Goal: Task Accomplishment & Management: Manage account settings

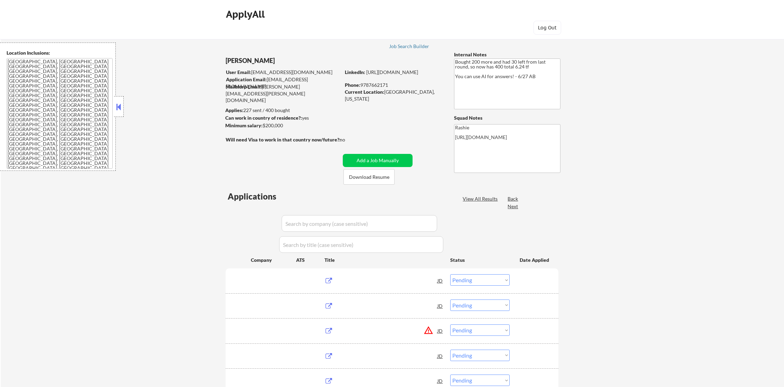
select select ""pending""
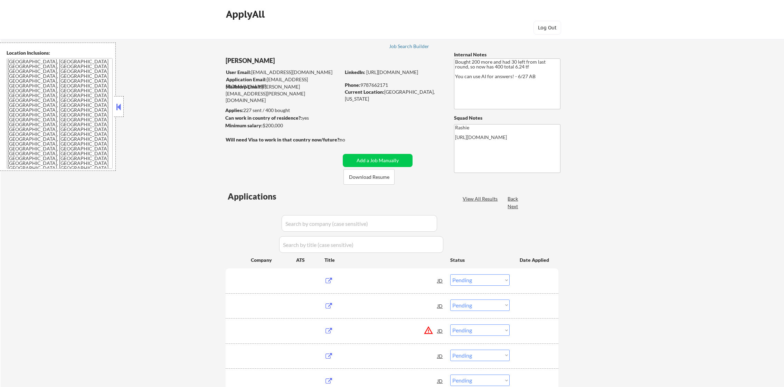
select select ""pending""
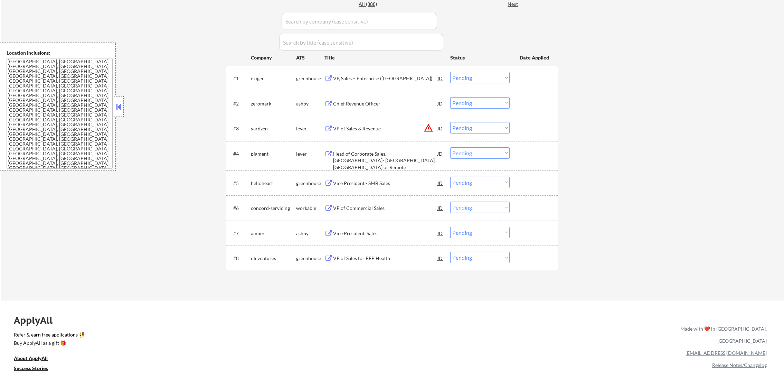
scroll to position [207, 0]
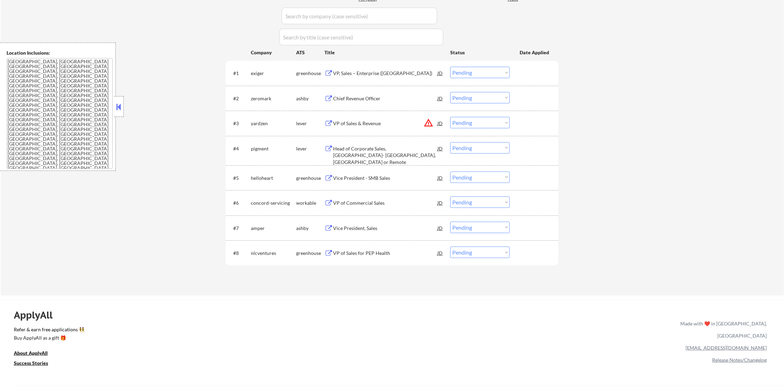
click at [428, 120] on button "warning_amber" at bounding box center [429, 123] width 10 height 10
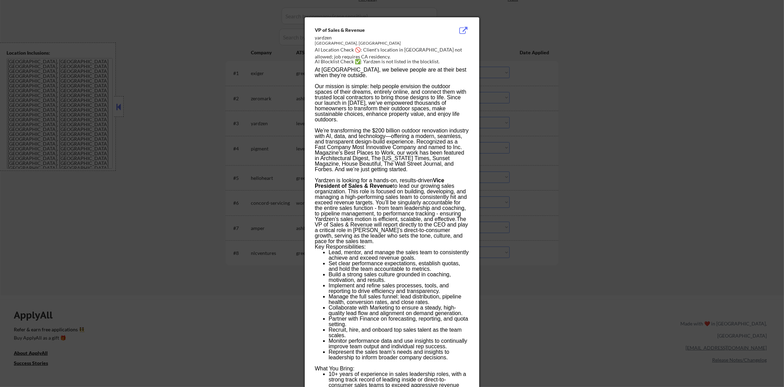
click at [515, 120] on div at bounding box center [392, 193] width 784 height 387
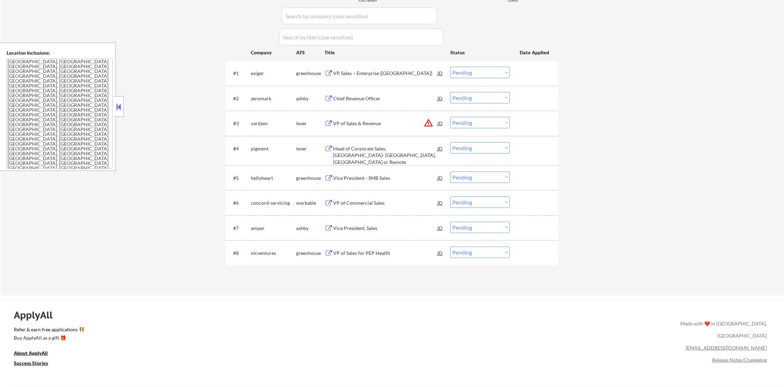
click at [467, 123] on select "Choose an option... Pending Applied Excluded (Questions) Excluded (Expired) Exc…" at bounding box center [479, 122] width 59 height 11
click at [450, 117] on select "Choose an option... Pending Applied Excluded (Questions) Excluded (Expired) Exc…" at bounding box center [479, 122] width 59 height 11
click at [644, 155] on div "← Return to /applysquad Mailslurp Inbox Job Search Builder [PERSON_NAME] User E…" at bounding box center [393, 57] width 784 height 475
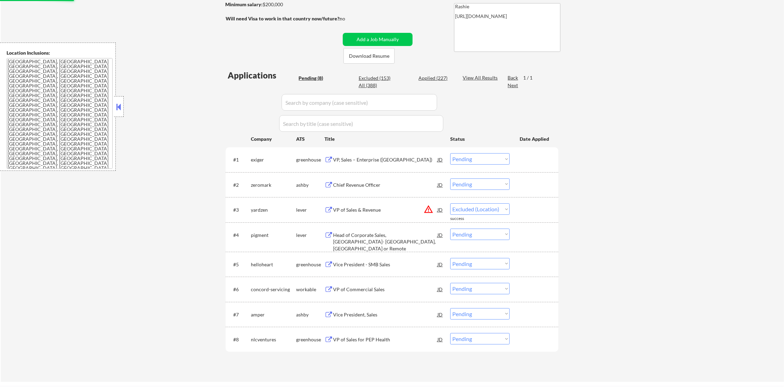
scroll to position [86, 0]
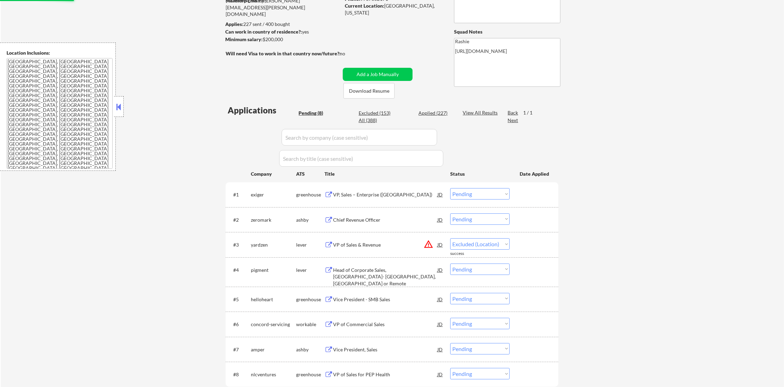
select select ""pending""
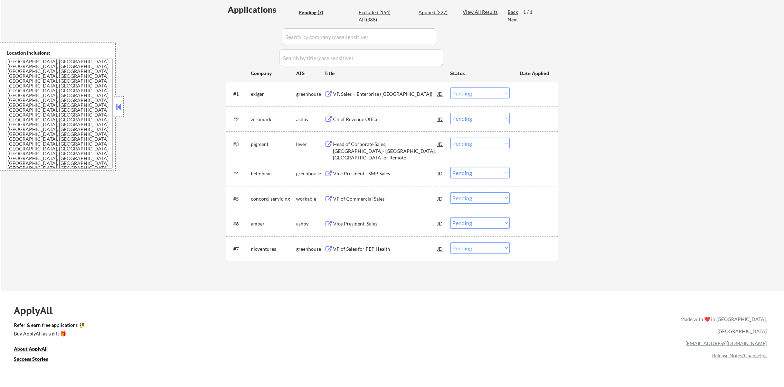
scroll to position [190, 0]
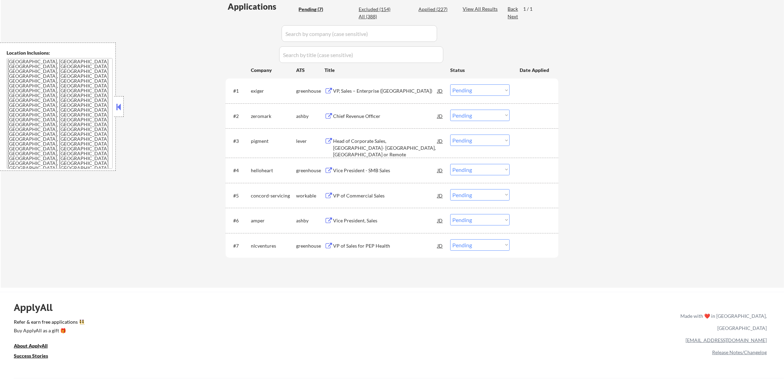
drag, startPoint x: 471, startPoint y: 91, endPoint x: 470, endPoint y: 94, distance: 3.7
click at [471, 90] on select "Choose an option... Pending Applied Excluded (Questions) Excluded (Expired) Exc…" at bounding box center [479, 89] width 59 height 11
select select ""excluded__location_""
click at [450, 84] on select "Choose an option... Pending Applied Excluded (Questions) Excluded (Expired) Exc…" at bounding box center [479, 89] width 59 height 11
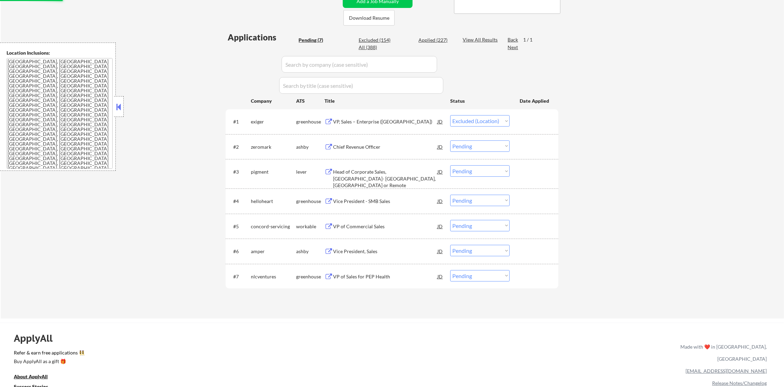
scroll to position [155, 0]
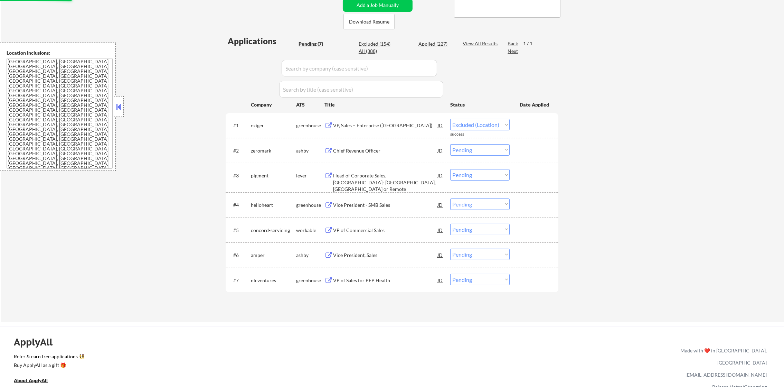
click at [377, 44] on div "Excluded (154)" at bounding box center [376, 43] width 35 height 7
select select ""excluded__location_""
select select ""excluded__bad_match_""
select select ""excluded__location_""
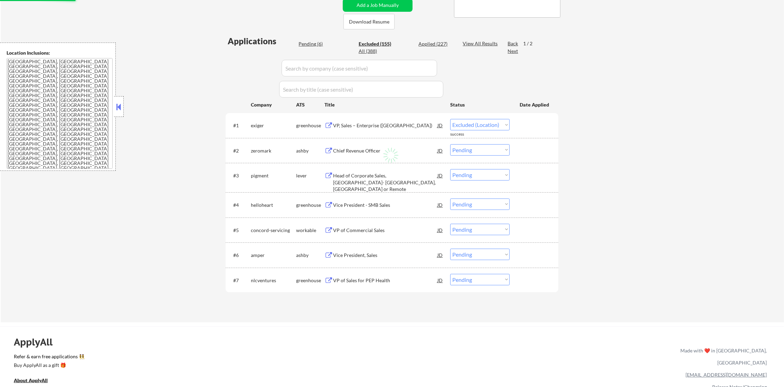
select select ""excluded__blocklist_""
select select ""excluded__bad_match_""
select select ""excluded__location_""
select select ""excluded__bad_match_""
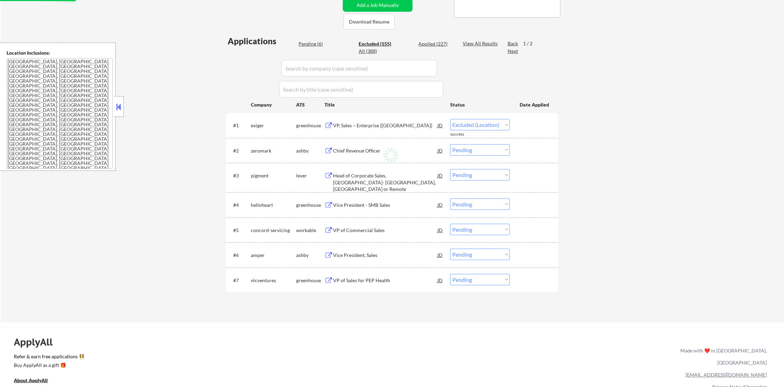
select select ""excluded__bad_match_""
select select ""excluded__location_""
select select ""excluded__other_""
select select ""excluded__salary_""
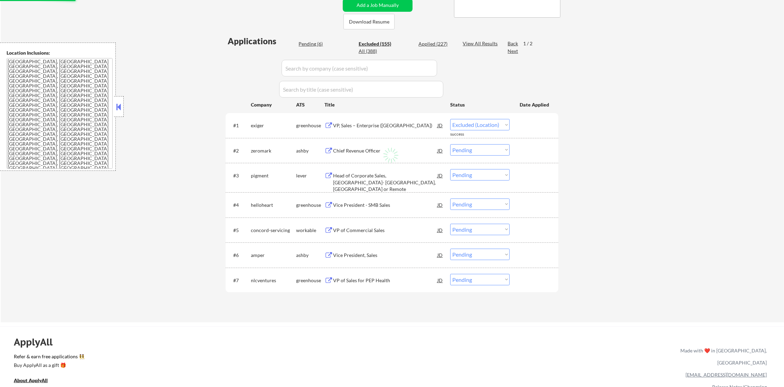
select select ""excluded__location_""
select select ""excluded__other_""
select select ""excluded""
select select ""excluded__location_""
select select ""excluded""
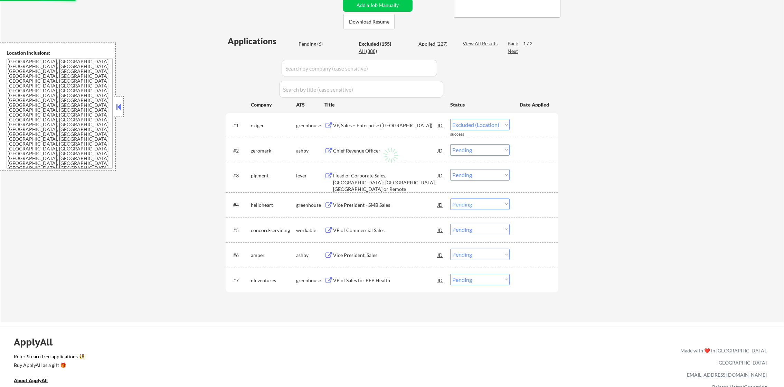
select select ""excluded__location_""
select select ""excluded__expired_""
select select ""excluded__location_""
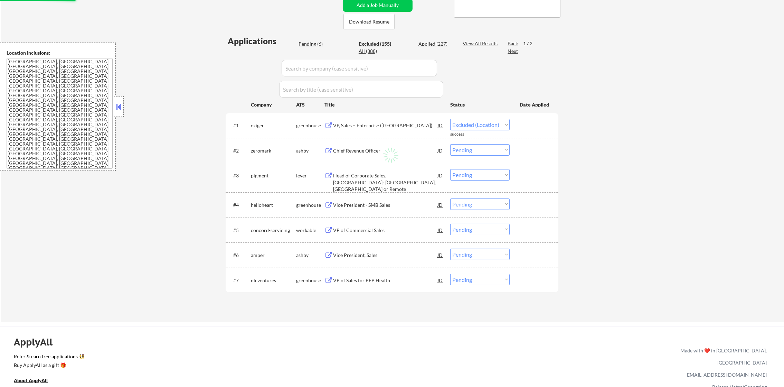
select select ""excluded__location_""
select select ""excluded__bad_match_""
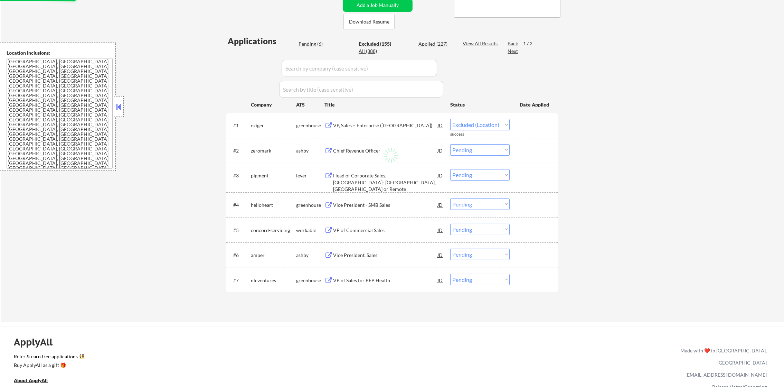
select select ""excluded__location_""
select select ""excluded""
select select ""excluded__location_""
select select ""excluded__salary_""
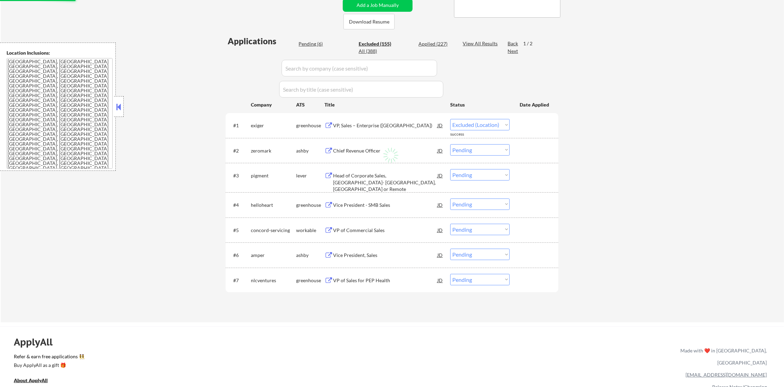
select select ""excluded""
select select ""excluded__location_""
select select ""excluded__bad_match_""
select select ""excluded__location_""
select select ""excluded__expired_""
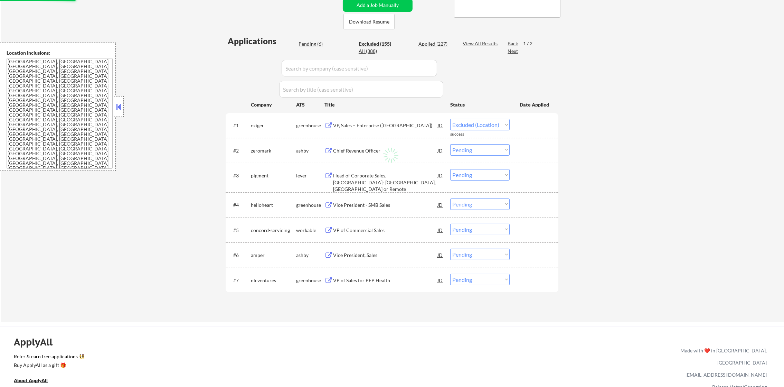
select select ""excluded__location_""
select select ""excluded__bad_match_""
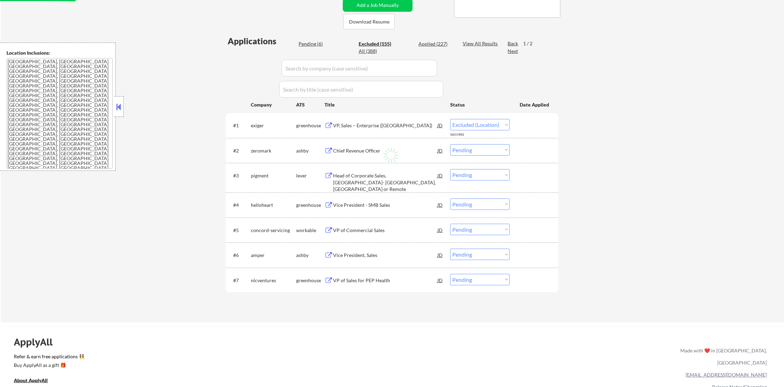
select select ""excluded__location_""
select select ""excluded__bad_match_""
select select ""excluded__location_""
select select ""excluded__expired_""
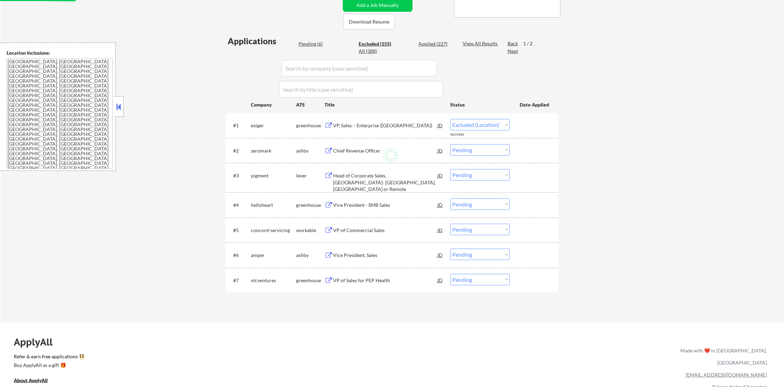
select select ""excluded__expired_""
select select ""excluded""
select select ""excluded__bad_match_""
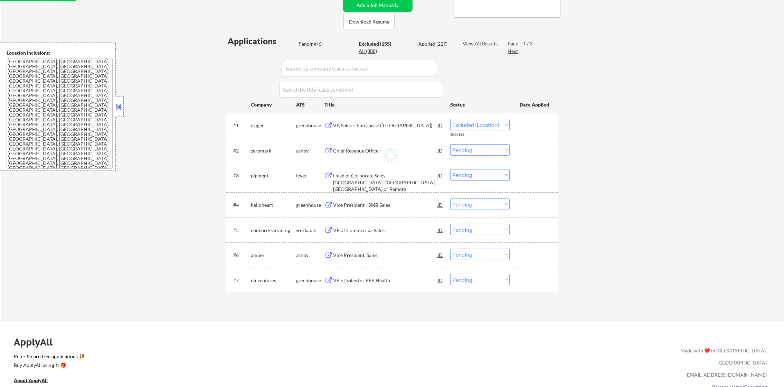
select select ""excluded__expired_""
select select ""excluded__location_""
select select ""excluded""
select select ""excluded__location_""
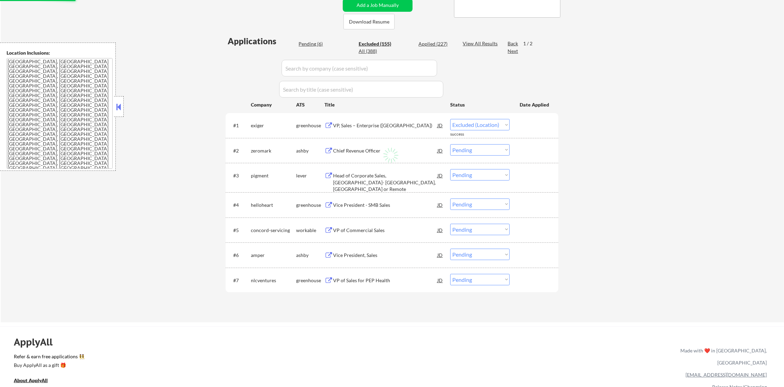
select select ""excluded""
select select ""excluded__location_""
select select ""excluded""
select select ""excluded__salary_""
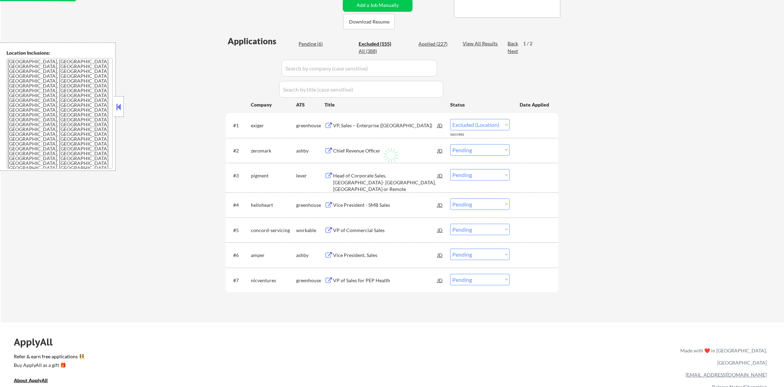
select select ""excluded__location_""
select select ""excluded""
select select ""excluded__bad_match_""
select select ""excluded__expired_""
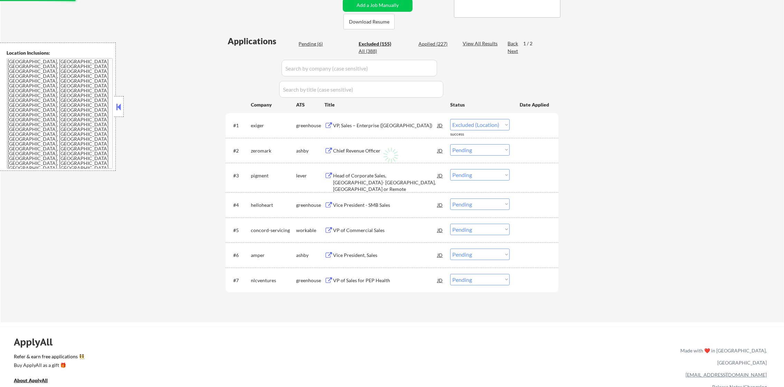
select select ""excluded__location_""
select select ""excluded__bad_match_""
select select ""excluded__salary_""
select select ""excluded__location_""
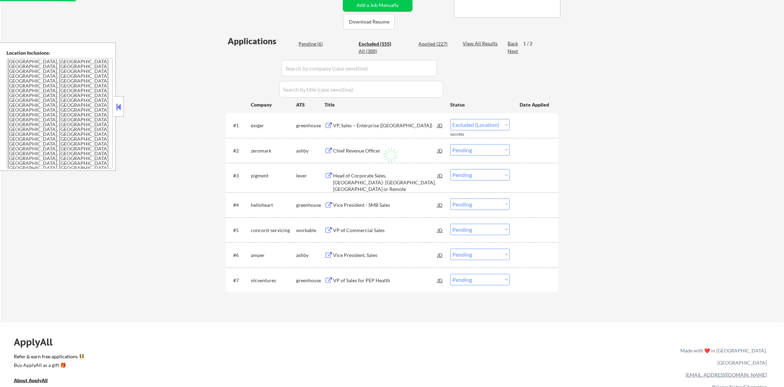
select select ""excluded__location_""
select select ""excluded__bad_match_""
select select ""excluded__location_""
select select ""excluded""
select select ""excluded__bad_match_""
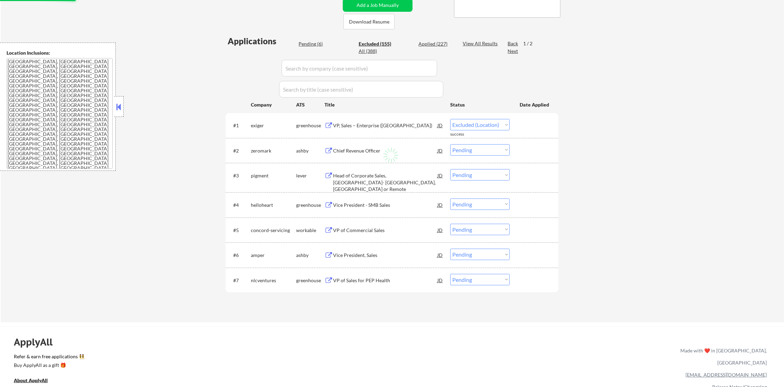
select select ""excluded__location_""
select select ""excluded__bad_match_""
select select ""excluded__location_""
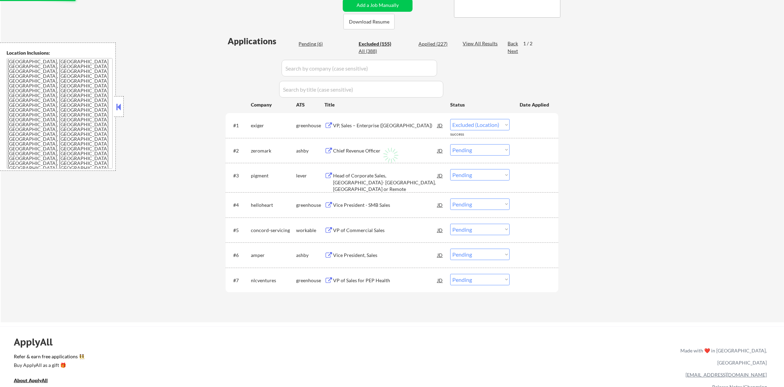
select select ""excluded__location_""
select select ""excluded__expired_""
select select ""excluded""
select select ""excluded__expired_""
select select ""excluded__salary_""
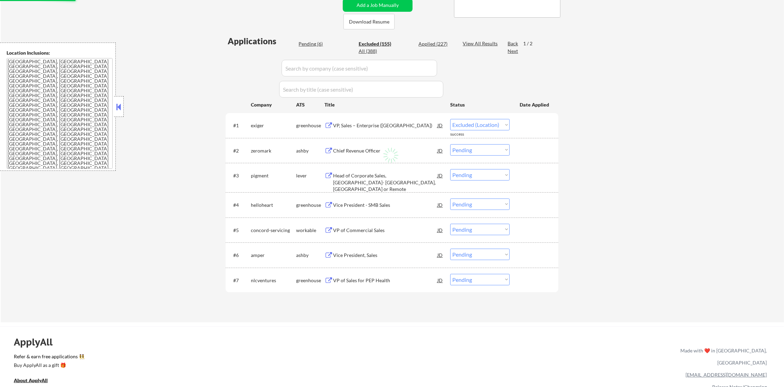
select select ""excluded__location_""
select select ""excluded__bad_match_""
select select ""excluded""
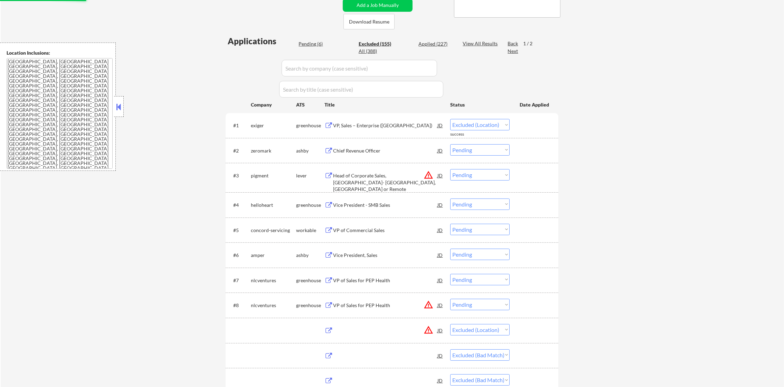
select select ""excluded__expired_""
select select ""excluded__location_""
select select ""excluded""
select select ""excluded__bad_match_""
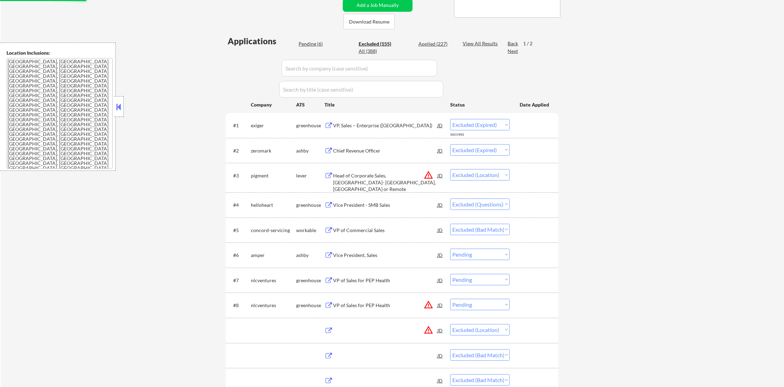
select select ""excluded__expired_""
select select ""excluded__location_""
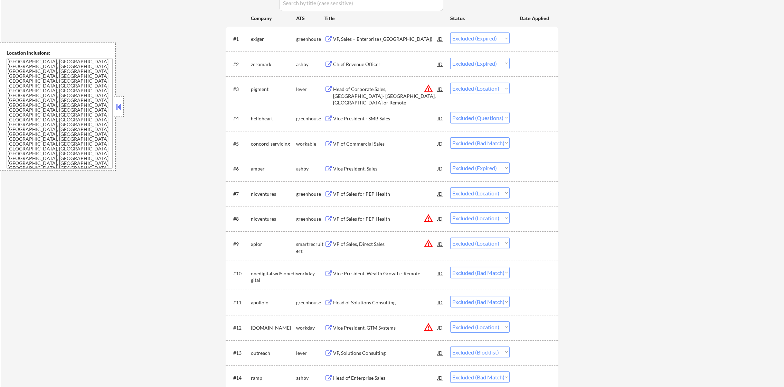
scroll to position [277, 0]
